Goal: Task Accomplishment & Management: Complete application form

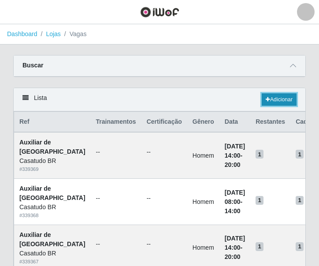
click at [287, 100] on link "Adicionar" at bounding box center [278, 99] width 35 height 12
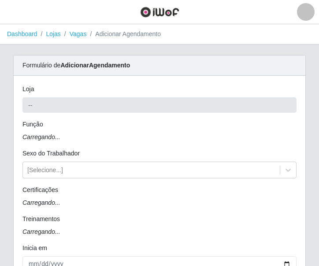
type input "Casatudo BR"
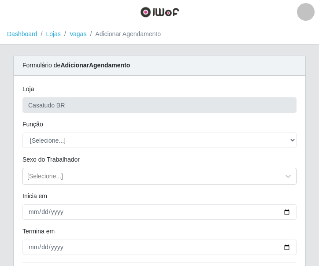
scroll to position [88, 0]
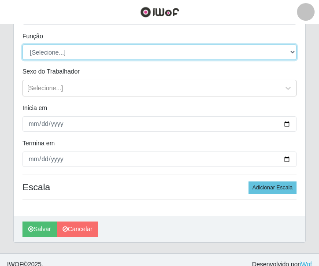
click at [49, 55] on select "[Selecione...] Auxiliar de Estoque Auxiliar de Estoque + Auxiliar de Estoque ++…" at bounding box center [159, 51] width 274 height 15
select select "24"
click at [22, 44] on select "[Selecione...] Auxiliar de Estoque Auxiliar de Estoque + Auxiliar de Estoque ++…" at bounding box center [159, 51] width 274 height 15
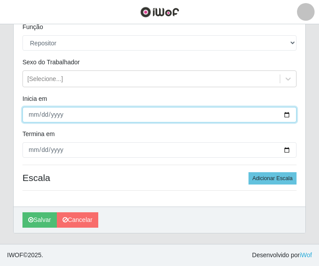
click at [25, 112] on input "Inicia em" at bounding box center [159, 114] width 274 height 15
type input "[DATE]"
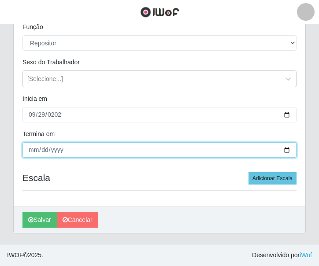
click at [34, 154] on input "Termina em" at bounding box center [159, 149] width 274 height 15
type input "[DATE]"
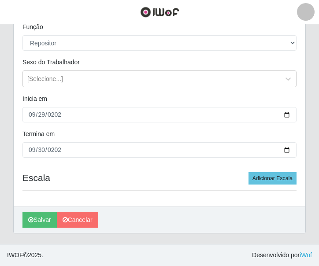
click at [122, 174] on h4 "Escala Adicionar Escala" at bounding box center [159, 177] width 274 height 11
click at [268, 180] on button "Adicionar Escala" at bounding box center [272, 178] width 48 height 12
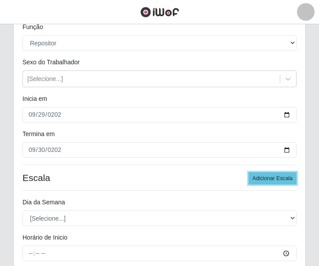
scroll to position [185, 0]
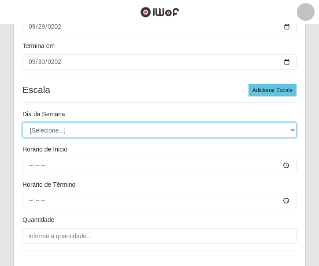
click at [39, 128] on select "[Selecione...] Segunda Terça Quarta Quinta Sexta Sábado Domingo" at bounding box center [159, 129] width 274 height 15
select select "1"
click at [22, 122] on select "[Selecione...] Segunda Terça Quarta Quinta Sexta Sábado Domingo" at bounding box center [159, 129] width 274 height 15
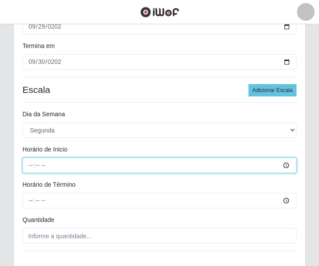
click at [29, 161] on input "Horário de Inicio" at bounding box center [159, 165] width 274 height 15
click at [34, 166] on input "Horário de Inicio" at bounding box center [159, 165] width 274 height 15
type input "10:00"
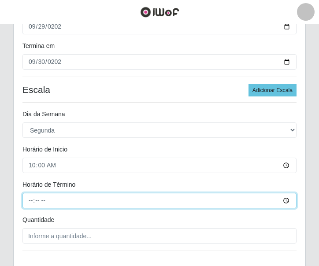
click at [33, 195] on input "Horário de Término" at bounding box center [159, 200] width 274 height 15
type input "16:00"
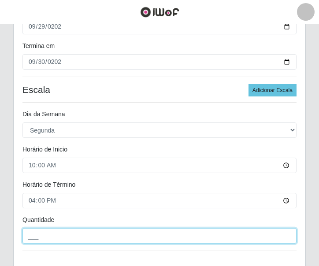
click at [83, 234] on input "___" at bounding box center [159, 235] width 274 height 15
type input "2__"
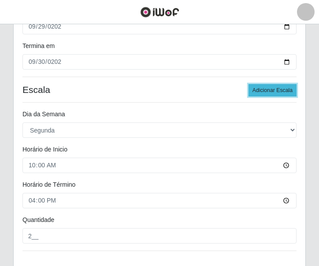
click at [267, 89] on button "Adicionar Escala" at bounding box center [272, 90] width 48 height 12
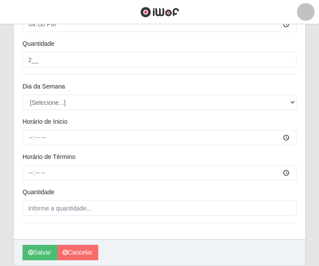
scroll to position [394, 0]
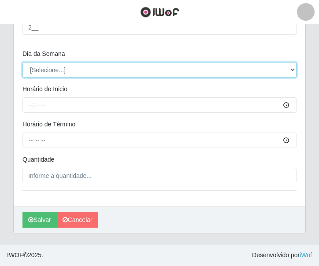
click at [45, 72] on select "[Selecione...] Segunda Terça Quarta Quinta Sexta Sábado Domingo" at bounding box center [159, 69] width 274 height 15
select select "2"
click at [22, 62] on select "[Selecione...] Segunda Terça Quarta Quinta Sexta Sábado Domingo" at bounding box center [159, 69] width 274 height 15
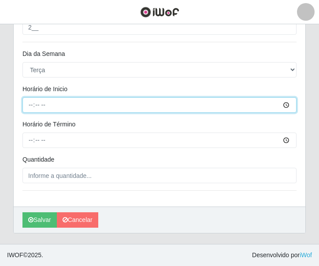
click at [28, 107] on input "Horário de Inicio" at bounding box center [159, 104] width 274 height 15
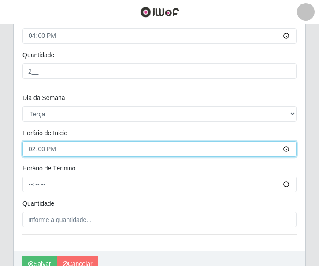
click at [33, 152] on input "14:00" at bounding box center [159, 148] width 274 height 15
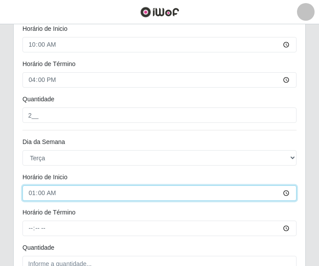
type input "10:00"
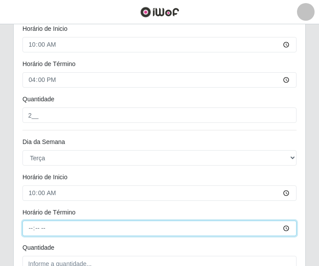
drag, startPoint x: 29, startPoint y: 230, endPoint x: 80, endPoint y: 214, distance: 53.4
click at [29, 229] on input "Horário de Término" at bounding box center [159, 227] width 274 height 15
type input "16:00"
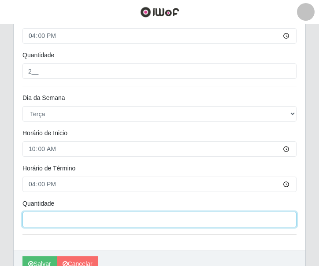
click at [83, 218] on input "___" at bounding box center [159, 219] width 274 height 15
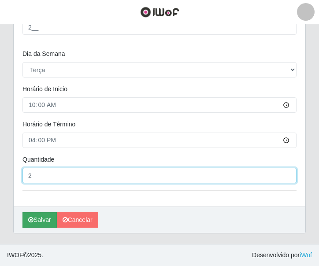
type input "2__"
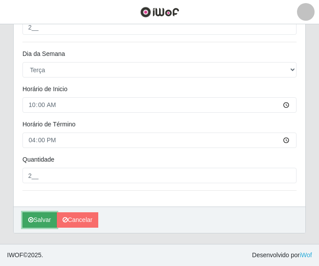
click at [48, 213] on button "Salvar" at bounding box center [39, 219] width 34 height 15
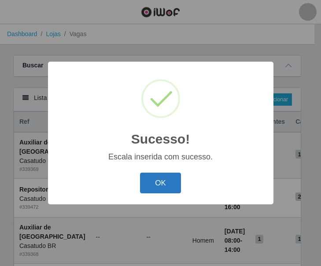
click at [163, 180] on button "OK" at bounding box center [160, 182] width 41 height 21
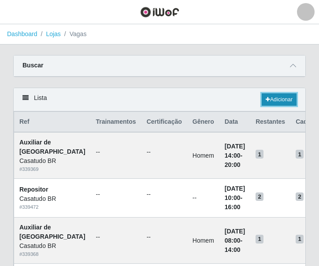
click at [274, 105] on link "Adicionar" at bounding box center [278, 99] width 35 height 12
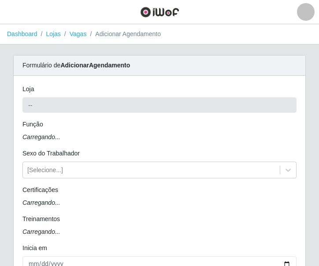
type input "Casatudo BR"
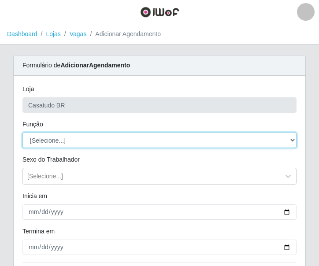
click at [63, 144] on select "[Selecione...] Auxiliar de Estoque Auxiliar de Estoque + Auxiliar de Estoque ++…" at bounding box center [159, 139] width 274 height 15
select select "24"
click at [22, 132] on select "[Selecione...] Auxiliar de Estoque Auxiliar de Estoque + Auxiliar de Estoque ++…" at bounding box center [159, 139] width 274 height 15
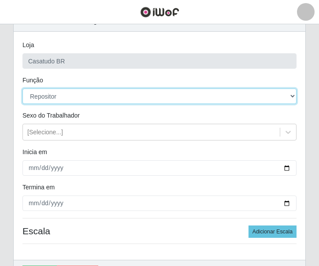
scroll to position [88, 0]
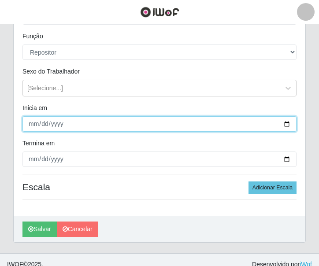
click at [30, 127] on input "Inicia em" at bounding box center [159, 123] width 274 height 15
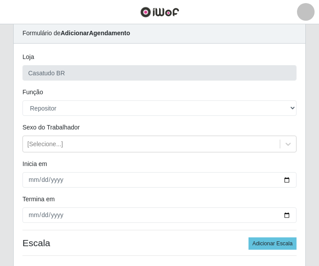
scroll to position [76, 0]
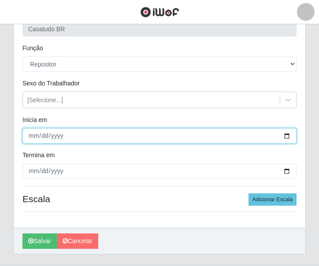
click at [36, 141] on input "Inicia em" at bounding box center [159, 135] width 274 height 15
type input "[DATE]"
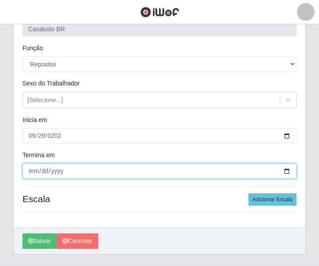
drag, startPoint x: 34, startPoint y: 169, endPoint x: 71, endPoint y: 180, distance: 38.3
click at [40, 170] on input "Termina em" at bounding box center [159, 170] width 274 height 15
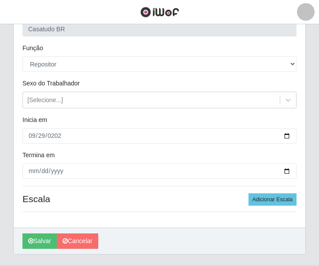
click at [107, 203] on h4 "Escala Adicionar Escala" at bounding box center [159, 198] width 274 height 11
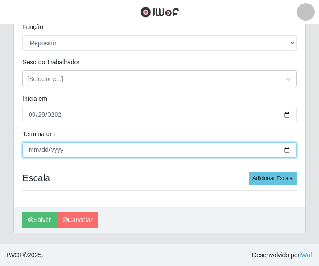
click at [30, 150] on input "[DATE]" at bounding box center [159, 149] width 274 height 15
type input "[DATE]"
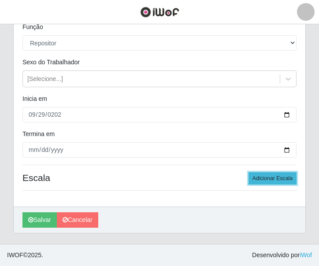
click at [265, 172] on button "Adicionar Escala" at bounding box center [272, 178] width 48 height 12
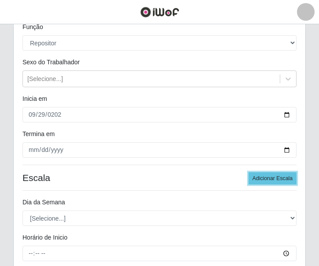
scroll to position [185, 0]
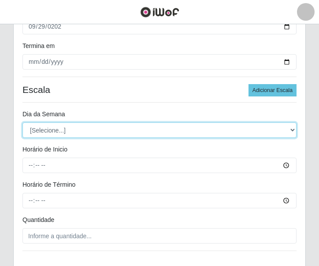
click at [59, 129] on select "[Selecione...] Segunda Terça Quarta Quinta Sexta Sábado Domingo" at bounding box center [159, 129] width 274 height 15
click at [22, 122] on select "[Selecione...] Segunda Terça Quarta Quinta Sexta Sábado Domingo" at bounding box center [159, 129] width 274 height 15
click at [65, 134] on select "[Selecione...] Segunda Terça Quarta Quinta Sexta Sábado Domingo" at bounding box center [159, 129] width 274 height 15
click at [22, 122] on select "[Selecione...] Segunda Terça Quarta Quinta Sexta Sábado Domingo" at bounding box center [159, 129] width 274 height 15
click at [44, 136] on select "[Selecione...] Segunda Terça Quarta Quinta Sexta Sábado Domingo" at bounding box center [159, 129] width 274 height 15
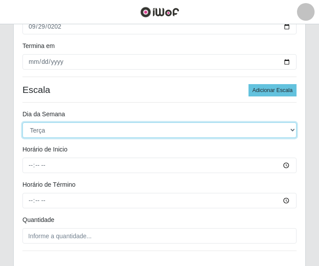
select select "1"
click at [22, 122] on select "[Selecione...] Segunda Terça Quarta Quinta Sexta Sábado Domingo" at bounding box center [159, 129] width 274 height 15
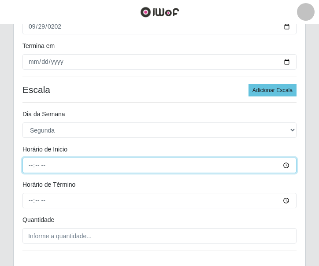
click at [32, 161] on input "Horário de Inicio" at bounding box center [159, 165] width 274 height 15
type input "14:00"
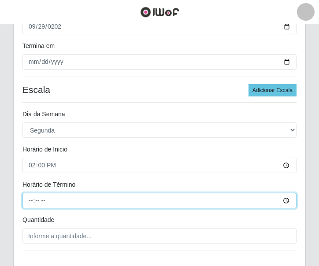
click at [30, 200] on input "Horário de Término" at bounding box center [159, 200] width 274 height 15
type input "20:00"
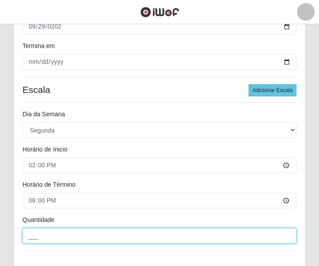
click at [47, 232] on input "___" at bounding box center [159, 235] width 274 height 15
type input "2__"
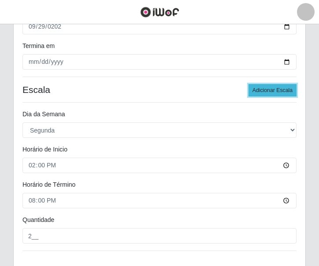
click at [274, 92] on button "Adicionar Escala" at bounding box center [272, 90] width 48 height 12
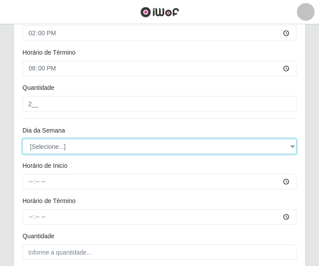
drag, startPoint x: 56, startPoint y: 144, endPoint x: 58, endPoint y: 148, distance: 4.7
click at [57, 144] on select "[Selecione...] Segunda Terça Quarta Quinta Sexta Sábado Domingo" at bounding box center [159, 146] width 274 height 15
select select "2"
click at [22, 139] on select "[Selecione...] Segunda Terça Quarta Quinta Sexta Sábado Domingo" at bounding box center [159, 146] width 274 height 15
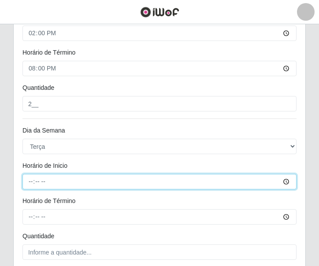
click at [24, 180] on input "Horário de Inicio" at bounding box center [159, 181] width 274 height 15
type input "14:00"
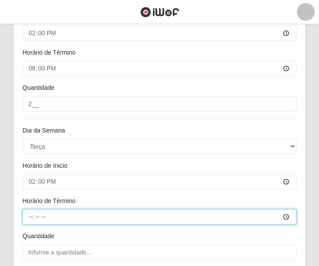
click at [33, 216] on input "Horário de Término" at bounding box center [159, 216] width 274 height 15
type input "20:00"
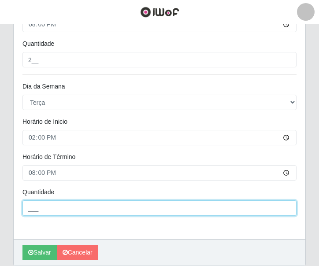
click at [47, 208] on input "___" at bounding box center [159, 207] width 274 height 15
type input "2__"
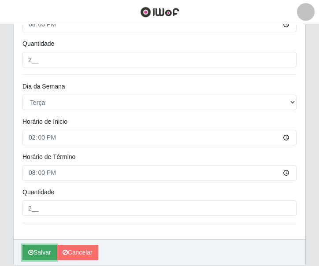
click at [43, 248] on button "Salvar" at bounding box center [39, 252] width 34 height 15
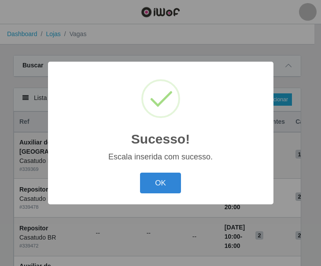
drag, startPoint x: 170, startPoint y: 176, endPoint x: 176, endPoint y: 172, distance: 7.0
click at [173, 176] on button "OK" at bounding box center [160, 182] width 41 height 21
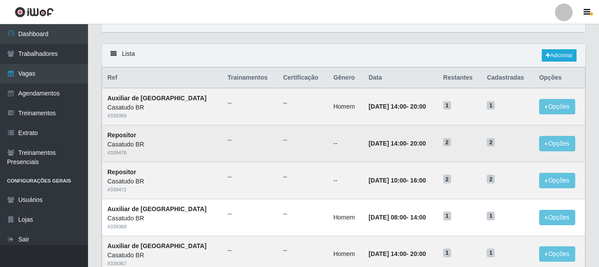
scroll to position [88, 0]
